Goal: Check status: Check status

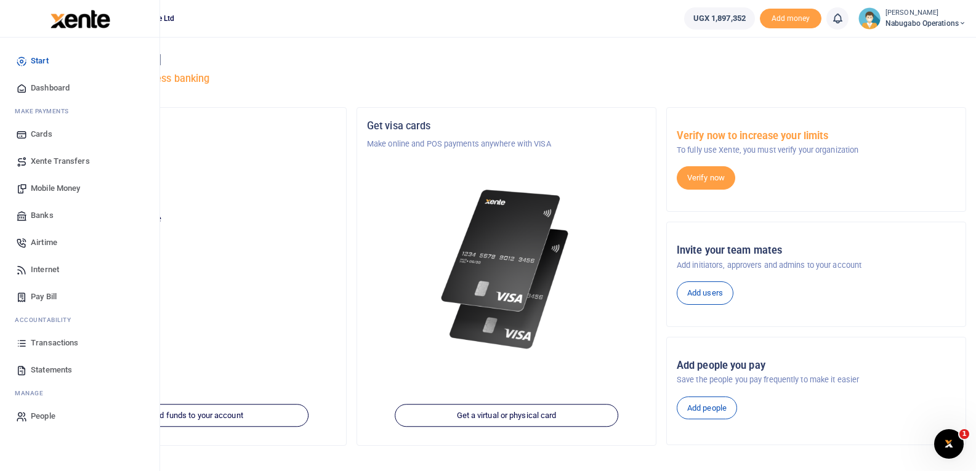
click at [46, 337] on span "Transactions" at bounding box center [54, 343] width 47 height 12
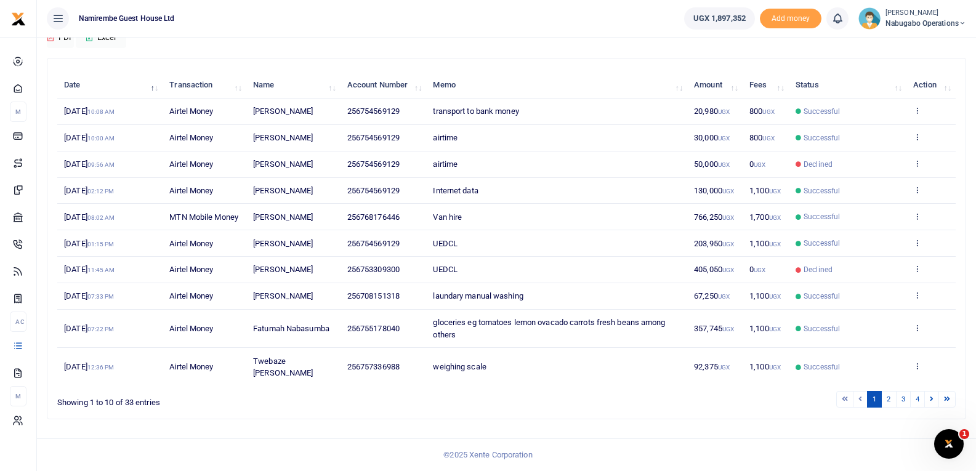
scroll to position [131, 0]
click at [888, 397] on link "2" at bounding box center [888, 399] width 15 height 17
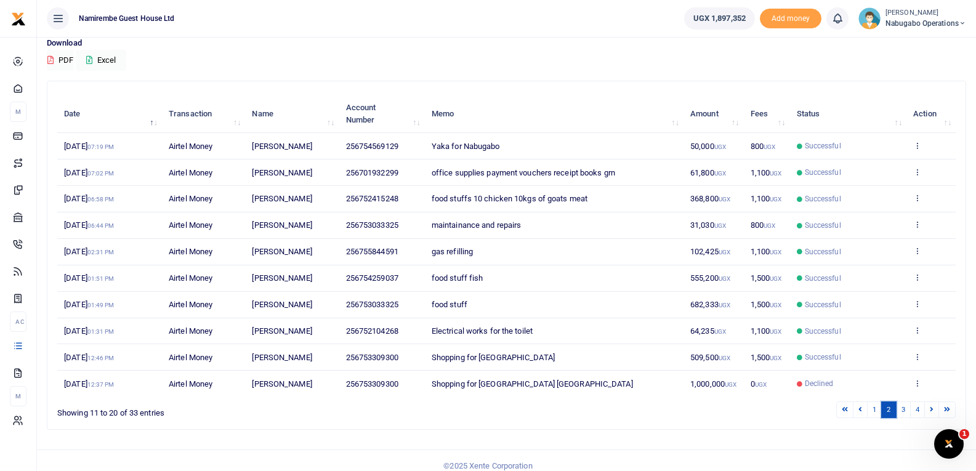
scroll to position [107, 0]
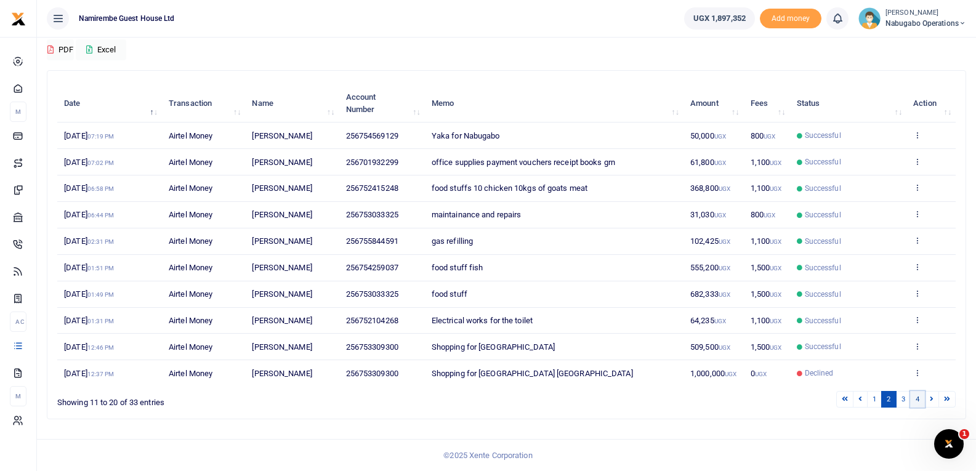
click at [917, 399] on link "4" at bounding box center [917, 399] width 15 height 17
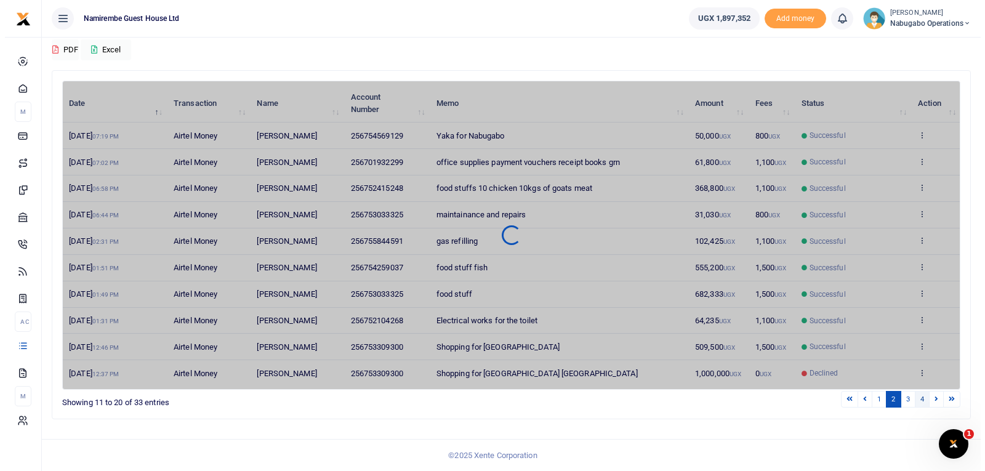
scroll to position [0, 0]
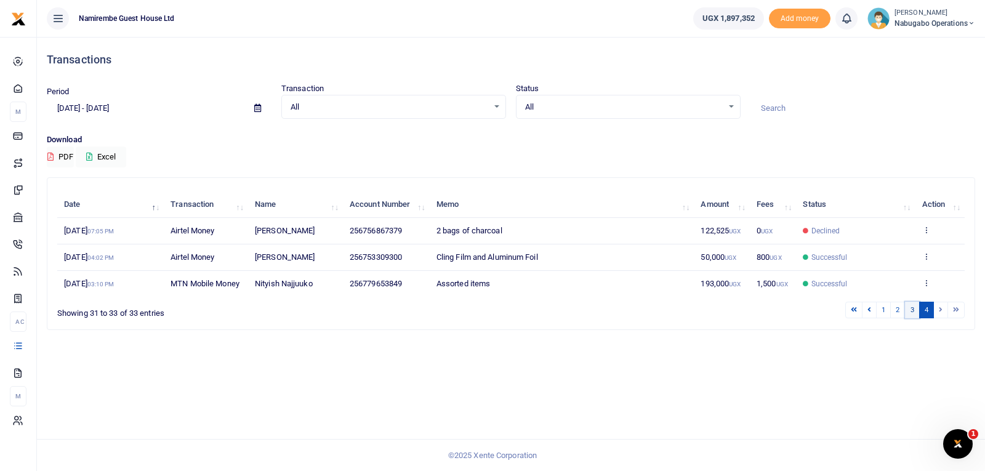
click at [911, 309] on link "3" at bounding box center [912, 310] width 15 height 17
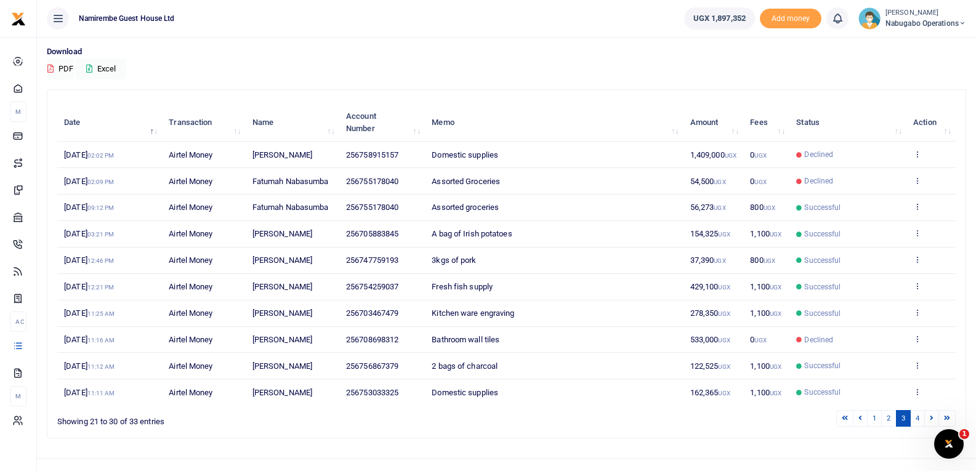
scroll to position [107, 0]
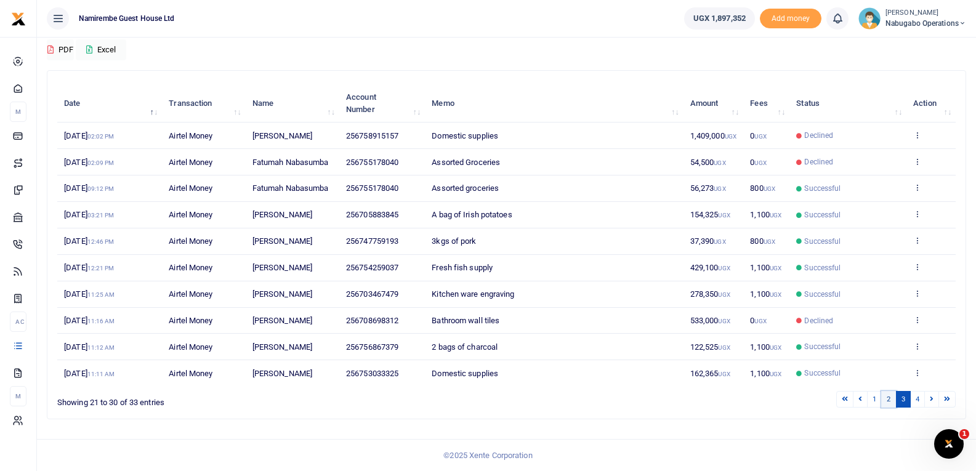
click at [887, 397] on link "2" at bounding box center [888, 399] width 15 height 17
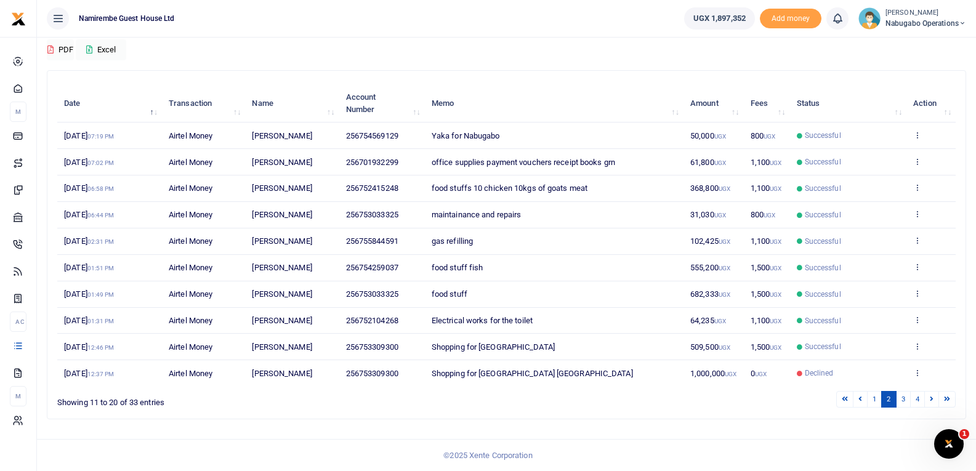
scroll to position [46, 0]
